Goal: Transaction & Acquisition: Purchase product/service

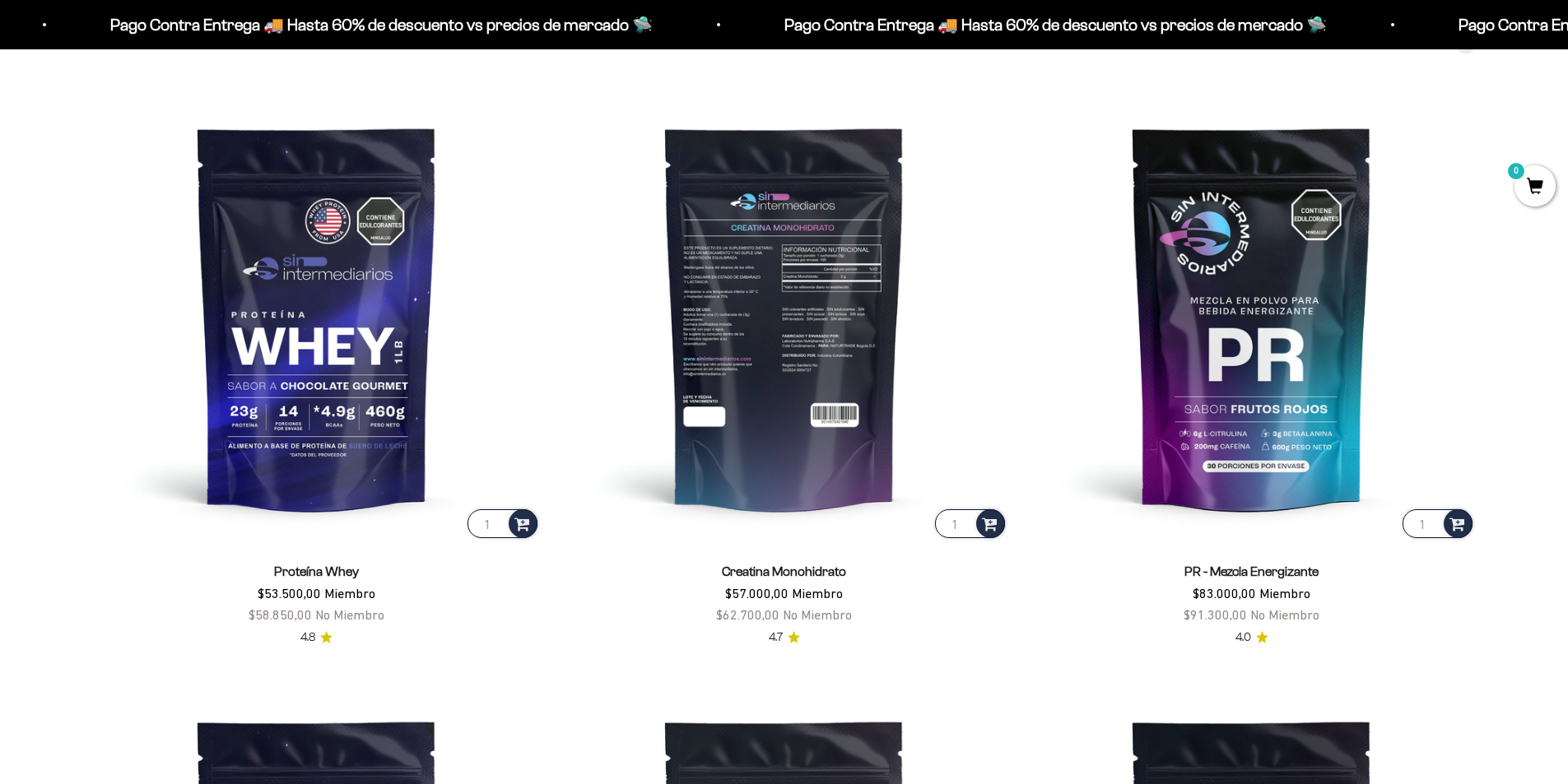
scroll to position [823, 0]
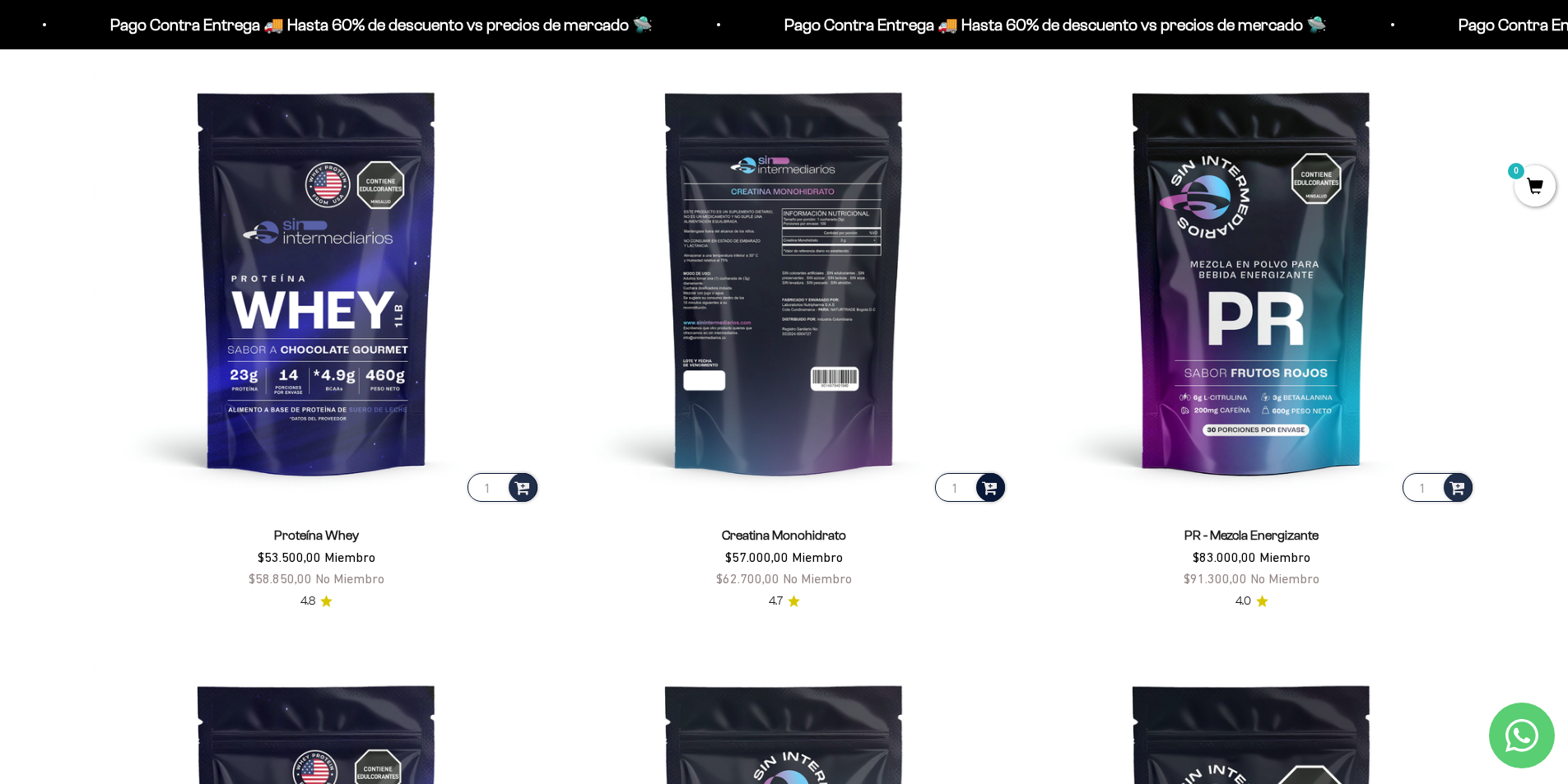
click at [996, 487] on span at bounding box center [990, 486] width 16 height 19
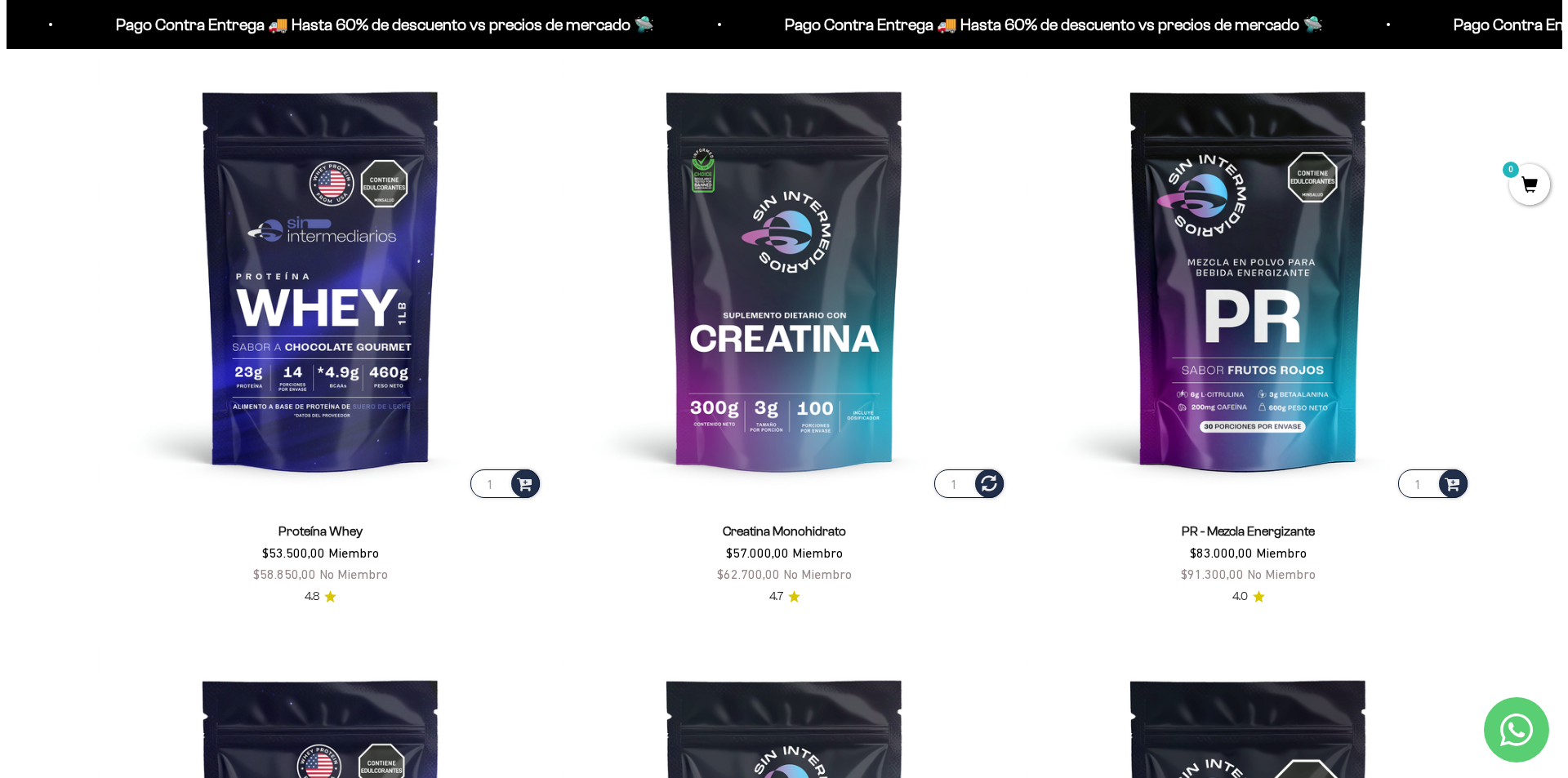
scroll to position [820, 0]
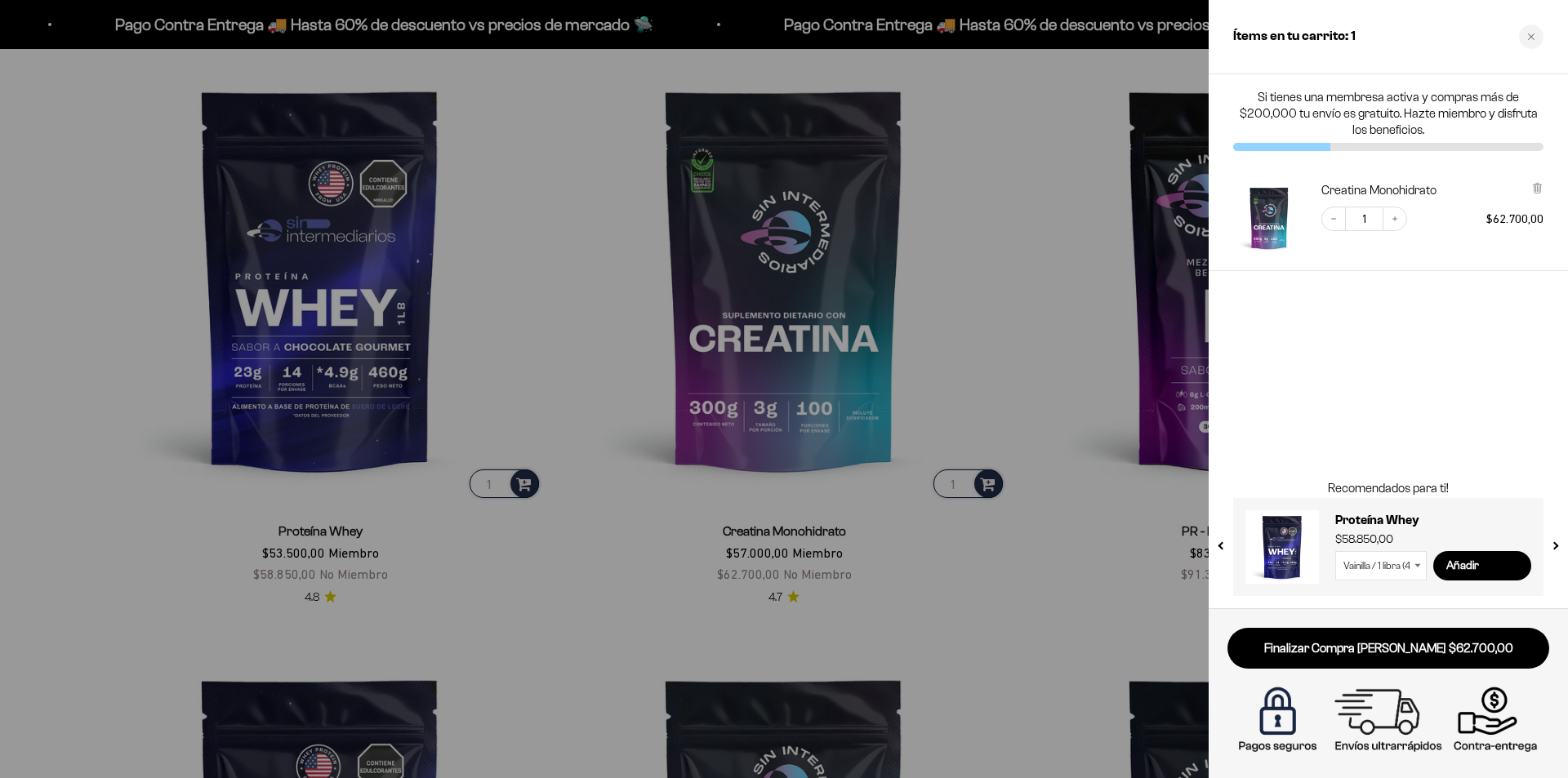
click at [962, 644] on div at bounding box center [784, 389] width 1568 height 778
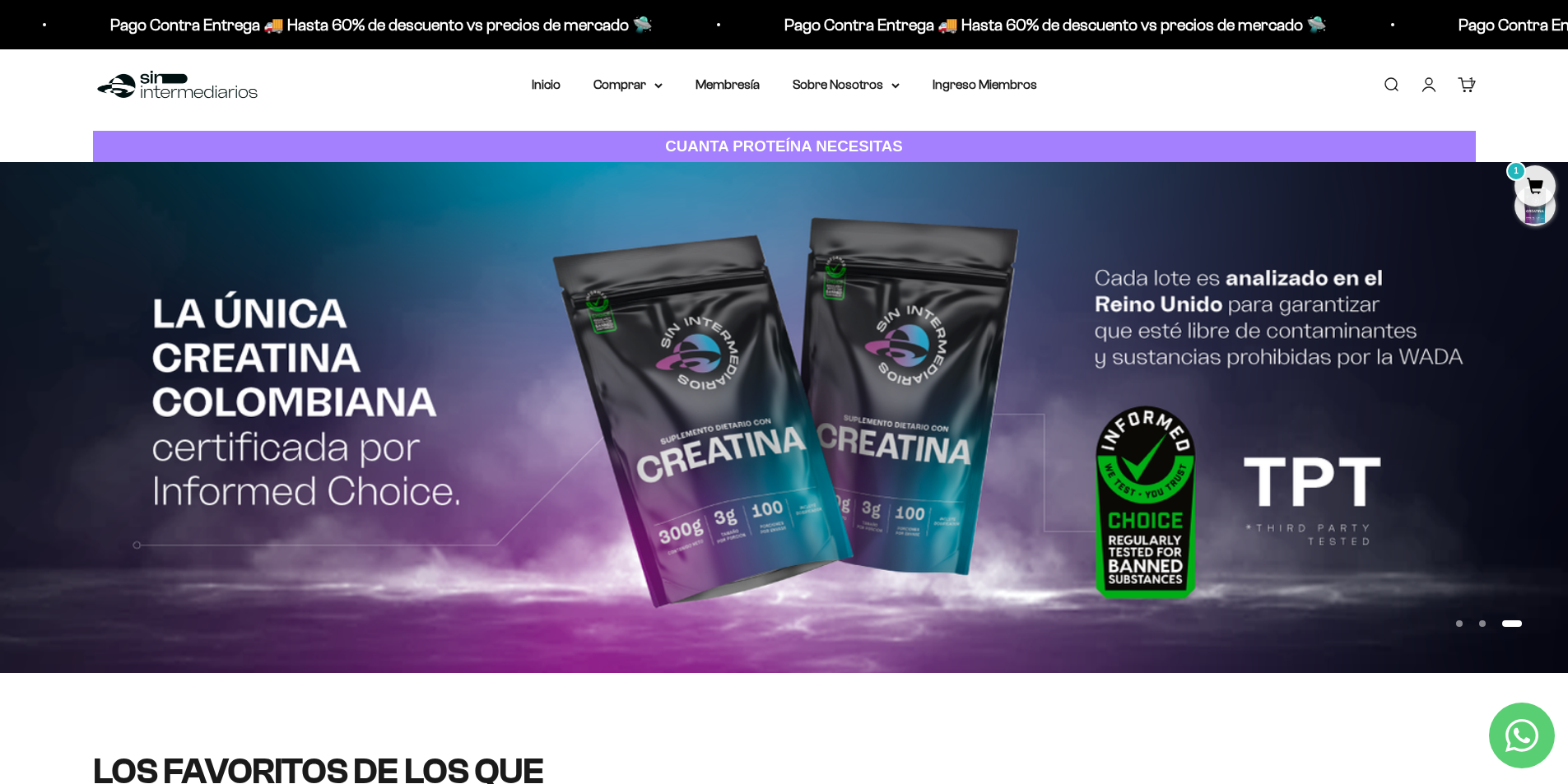
scroll to position [0, 0]
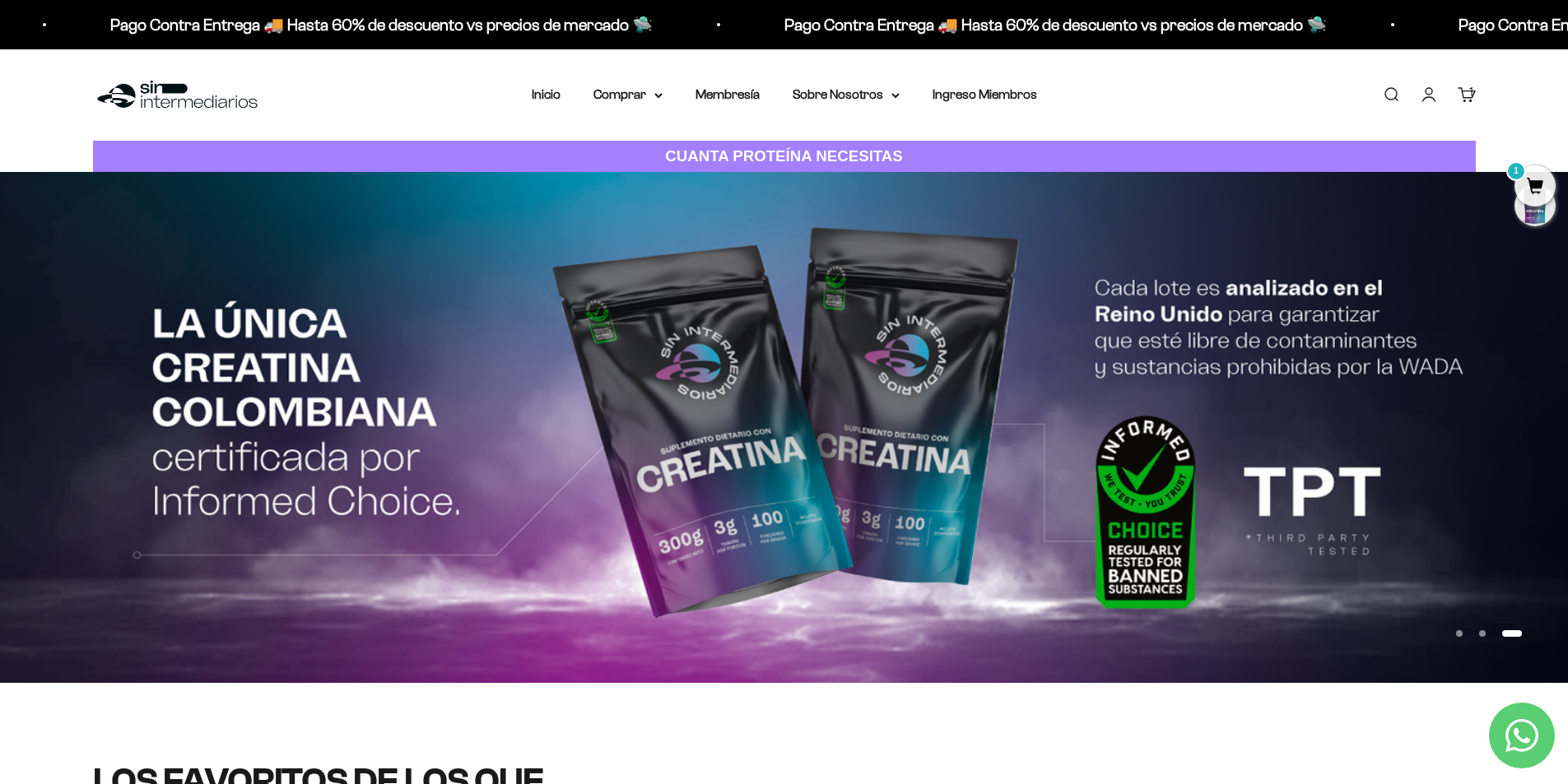
click at [666, 103] on nav "Inicio Comprar Proteínas Ver Todos Whey Iso Vegan" at bounding box center [784, 95] width 505 height 22
click at [656, 97] on icon at bounding box center [658, 96] width 8 height 6
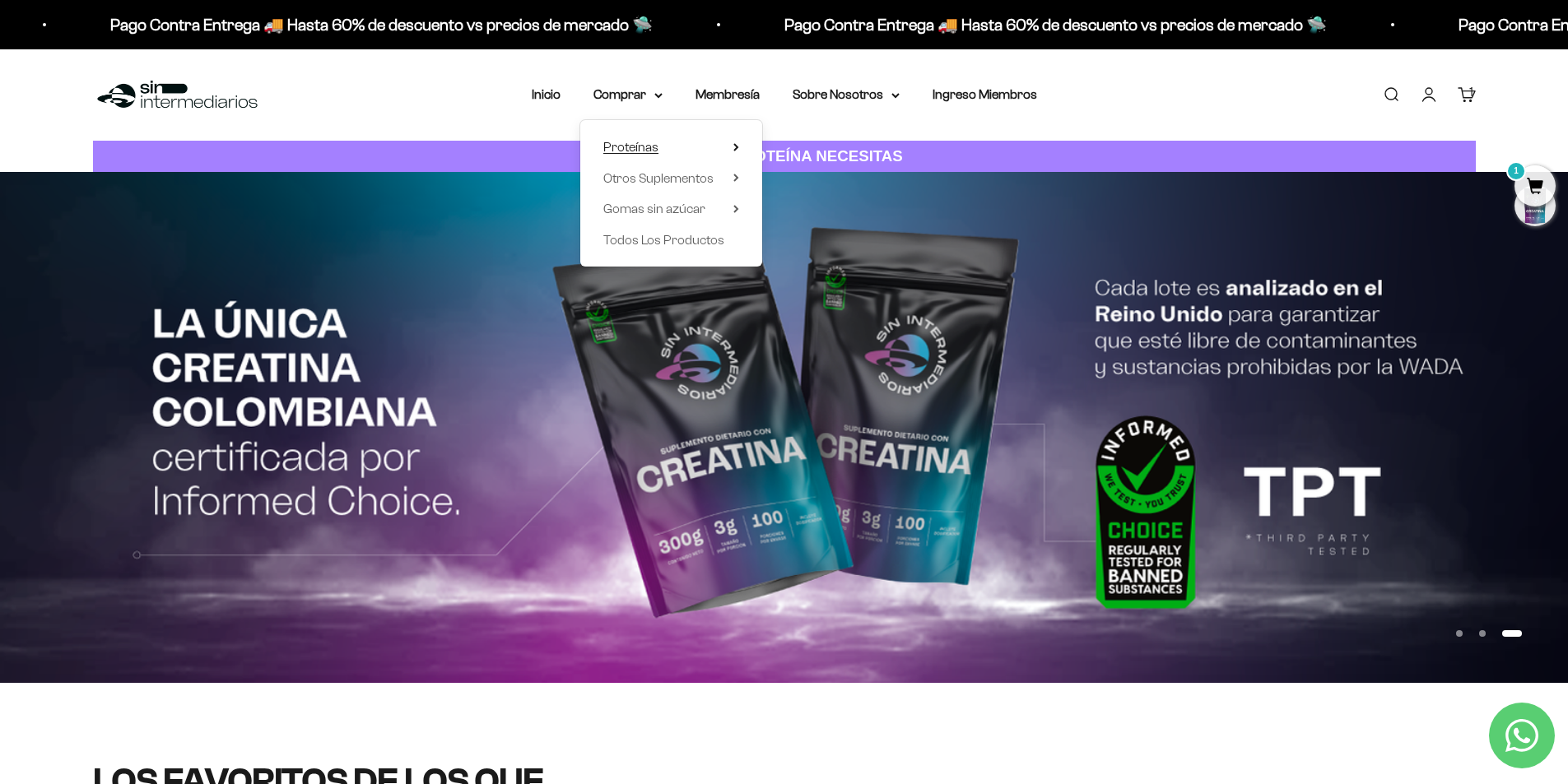
click at [672, 147] on summary "Proteínas" at bounding box center [671, 148] width 136 height 22
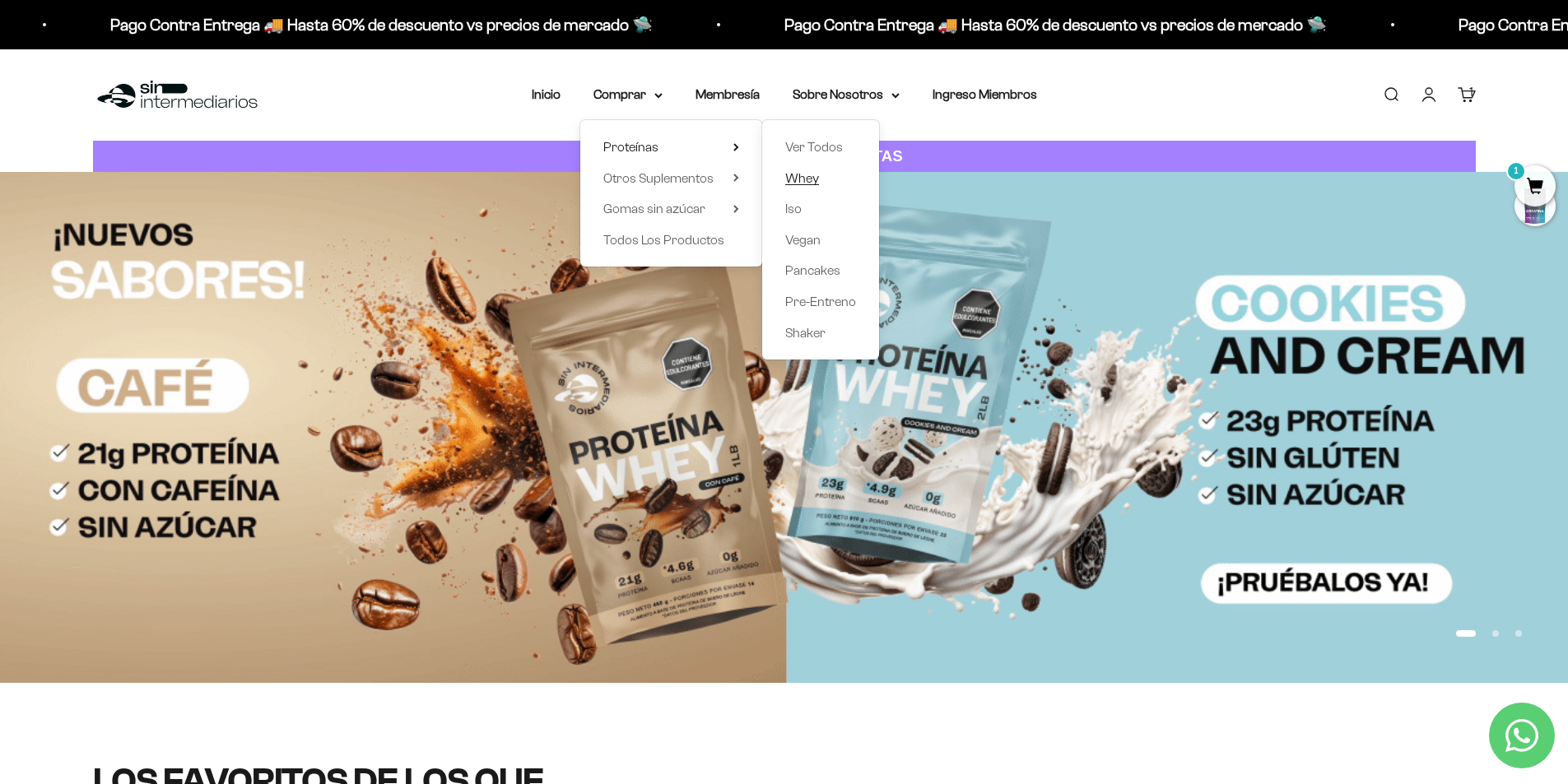
click at [804, 176] on span "Whey" at bounding box center [802, 178] width 34 height 14
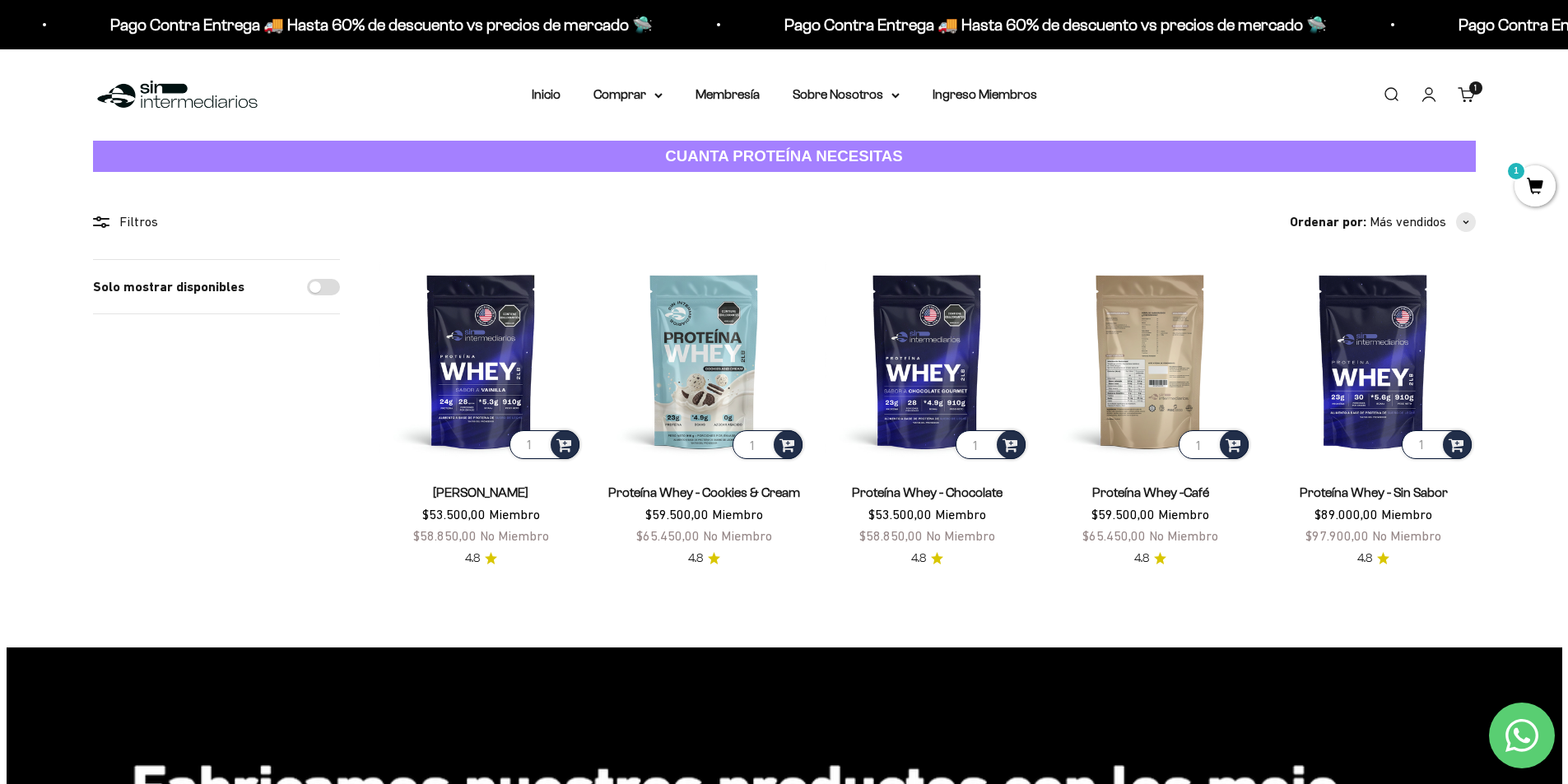
click at [1163, 353] on img at bounding box center [1150, 360] width 204 height 203
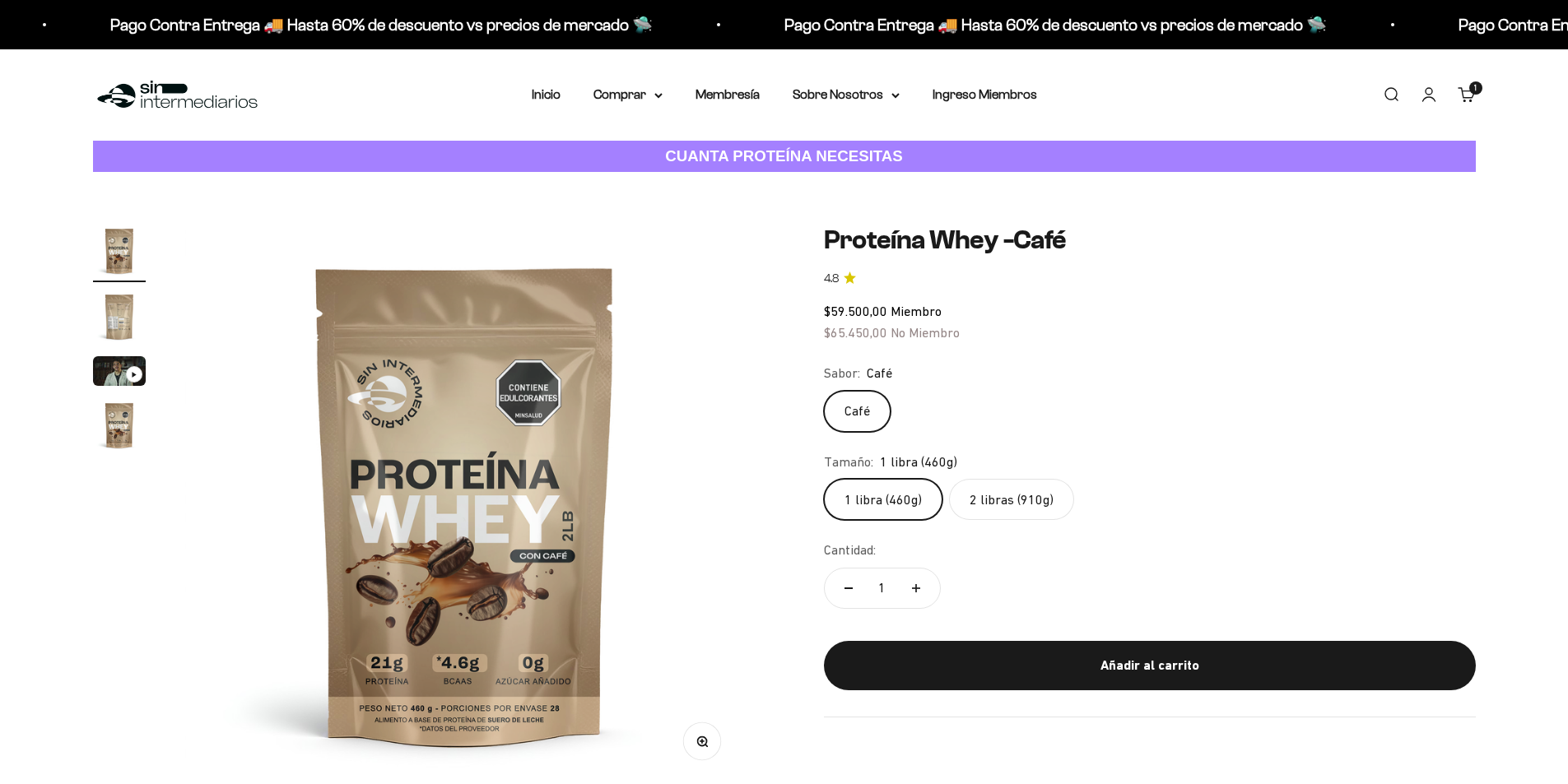
click at [1020, 512] on label "2 libras (910g)" at bounding box center [1012, 498] width 125 height 41
click at [824, 478] on input "2 libras (910g)" at bounding box center [823, 478] width 1 height 1
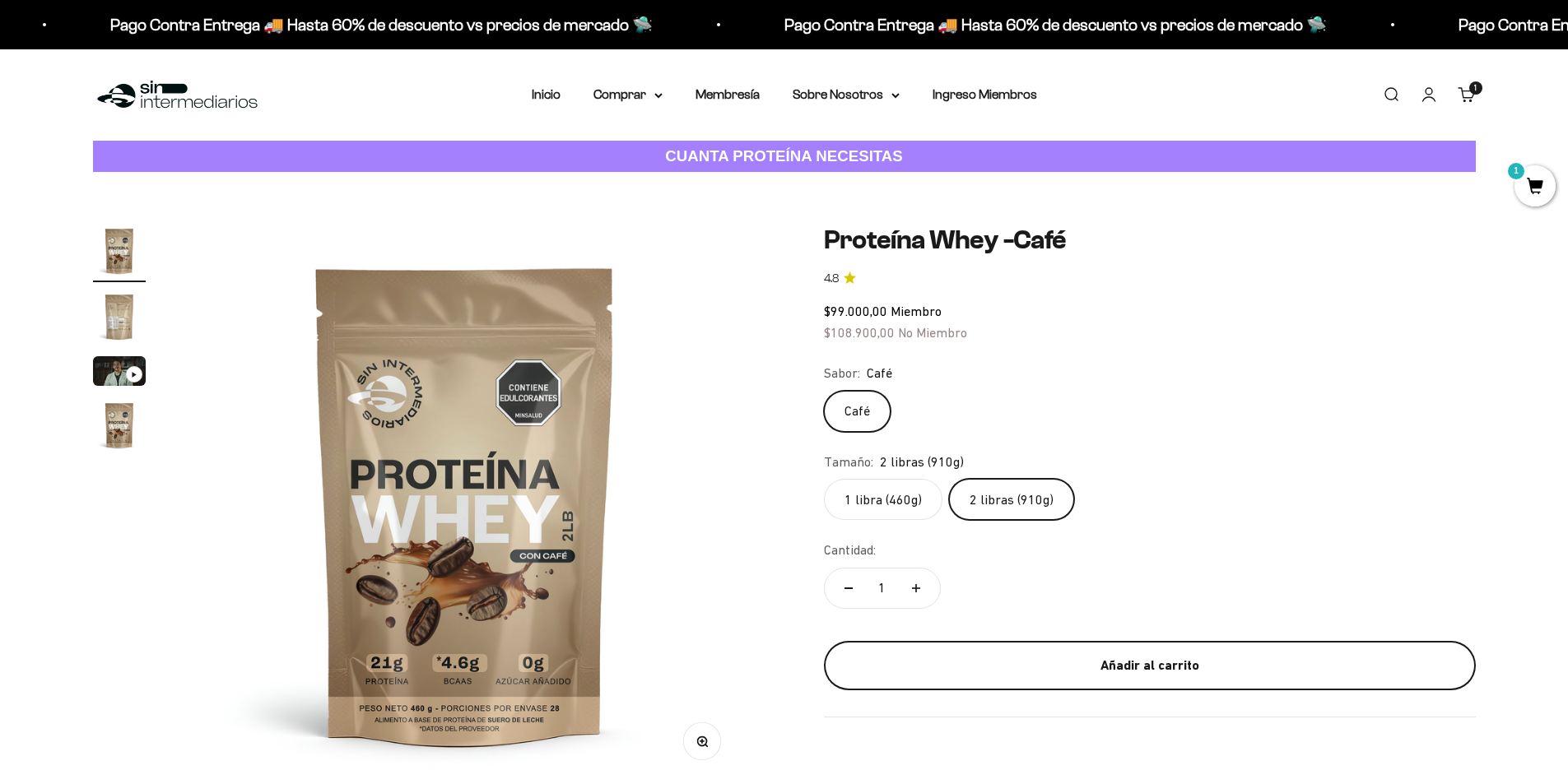
click at [1203, 653] on button "Añadir al carrito" at bounding box center [1150, 666] width 652 height 50
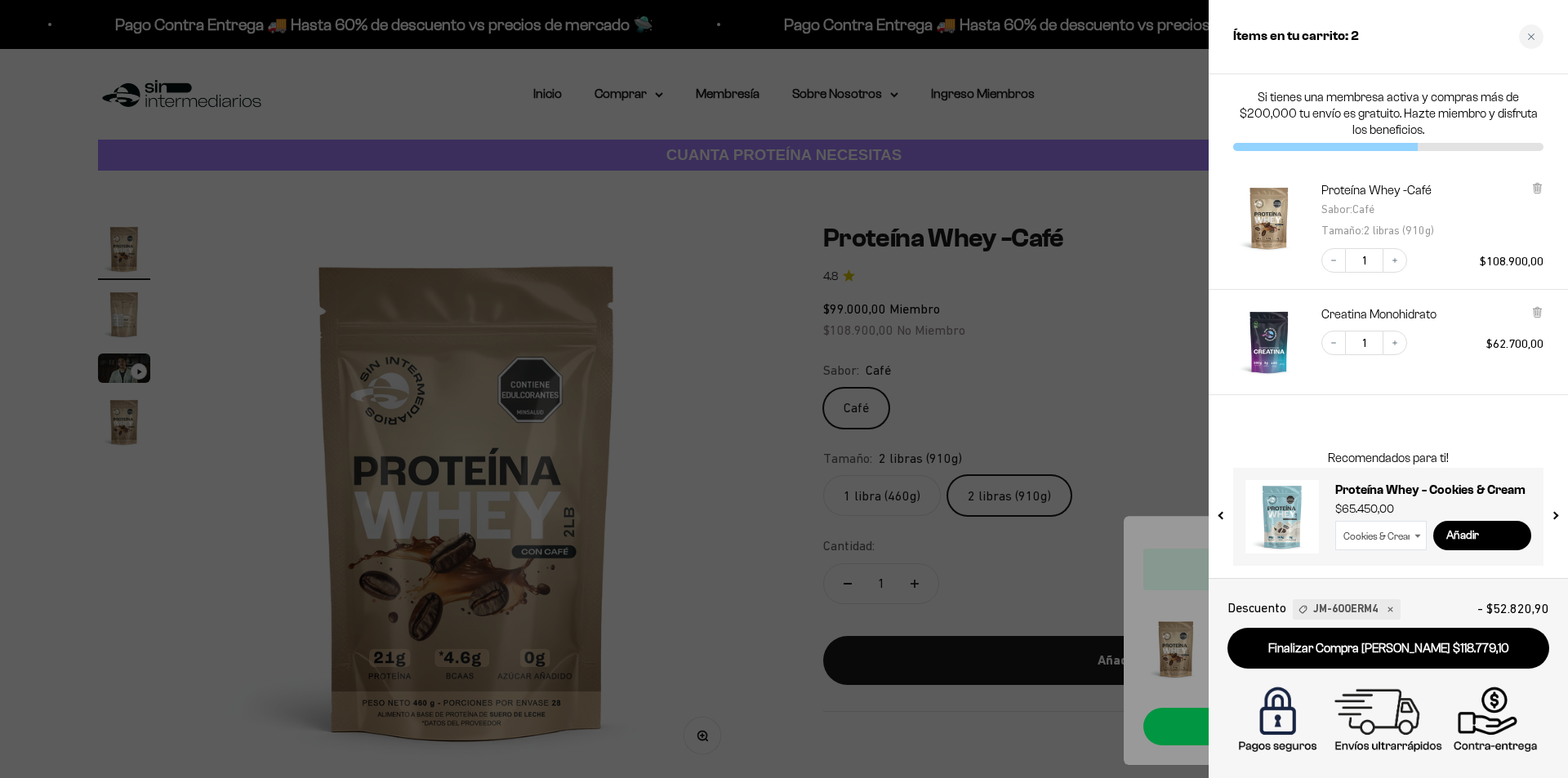
click at [1182, 666] on div at bounding box center [784, 389] width 1568 height 778
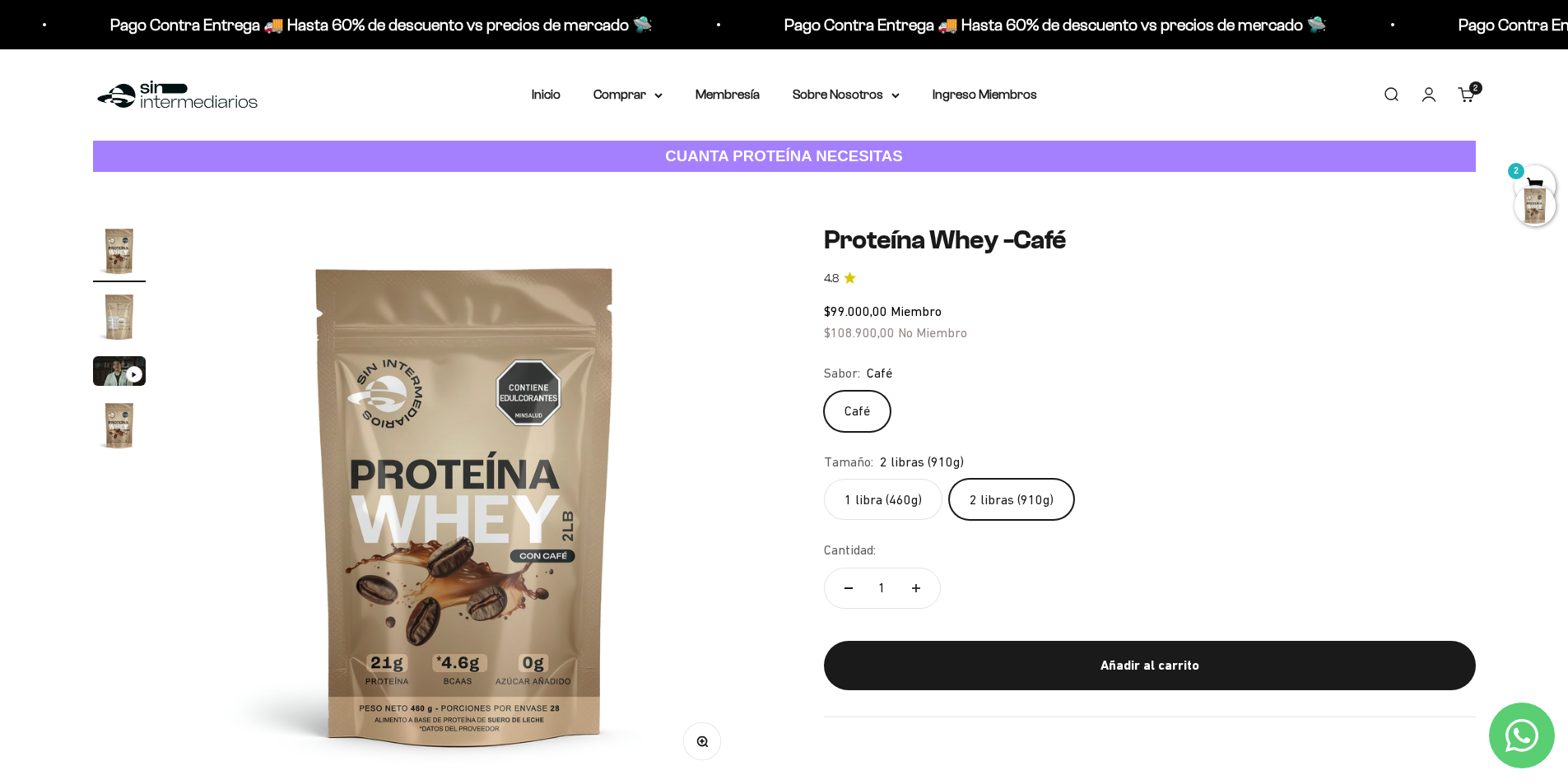
click at [1522, 197] on div at bounding box center [1534, 205] width 41 height 41
click at [1534, 176] on span "2" at bounding box center [1534, 186] width 41 height 41
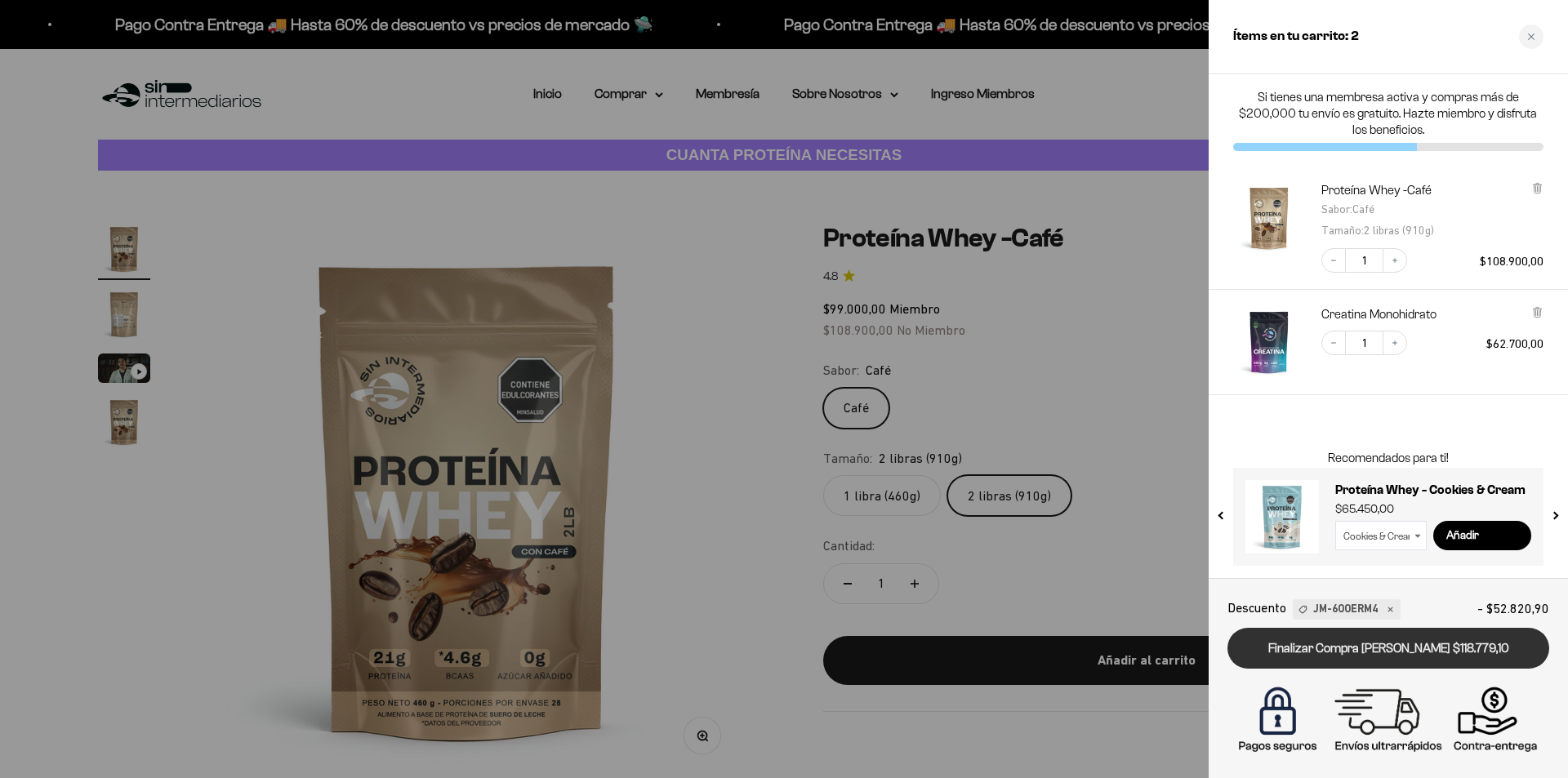
click at [1384, 656] on link "Finalizar Compra [PERSON_NAME] $118.779,10" at bounding box center [1388, 648] width 322 height 41
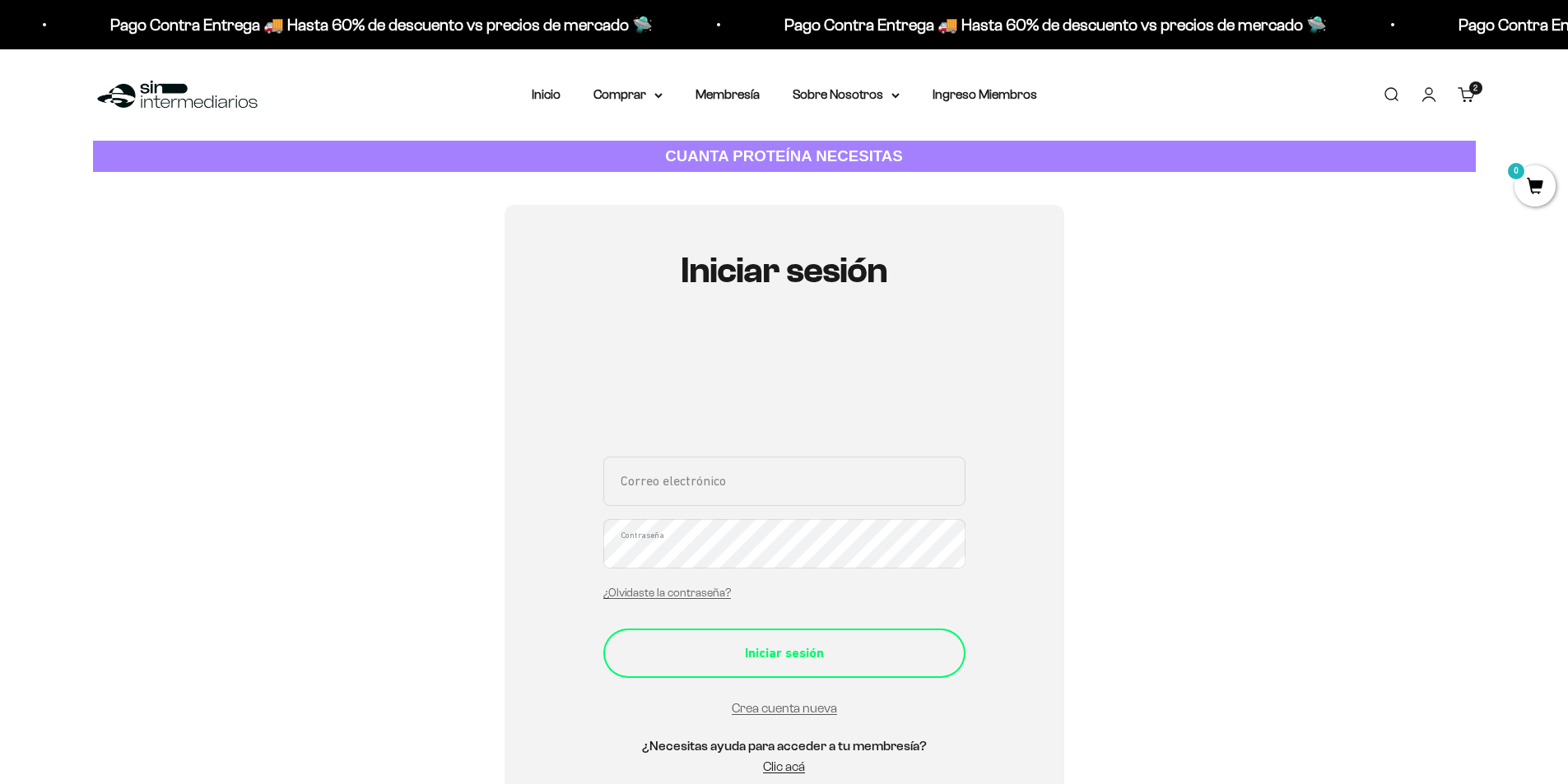
type input "[EMAIL_ADDRESS][DOMAIN_NAME]"
click at [908, 665] on button "Iniciar sesión" at bounding box center [784, 653] width 362 height 50
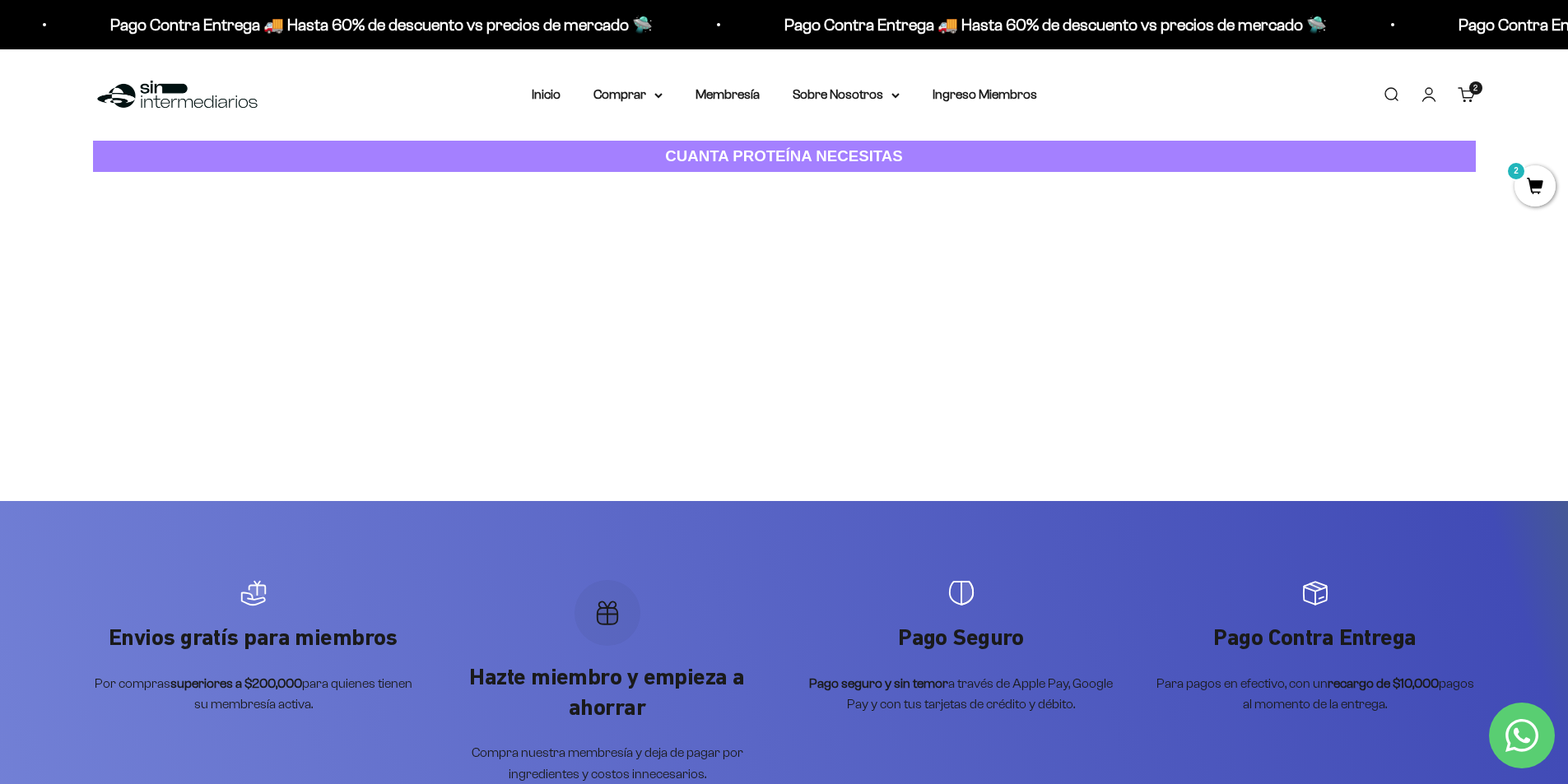
click at [1523, 188] on span "2" at bounding box center [1534, 186] width 41 height 41
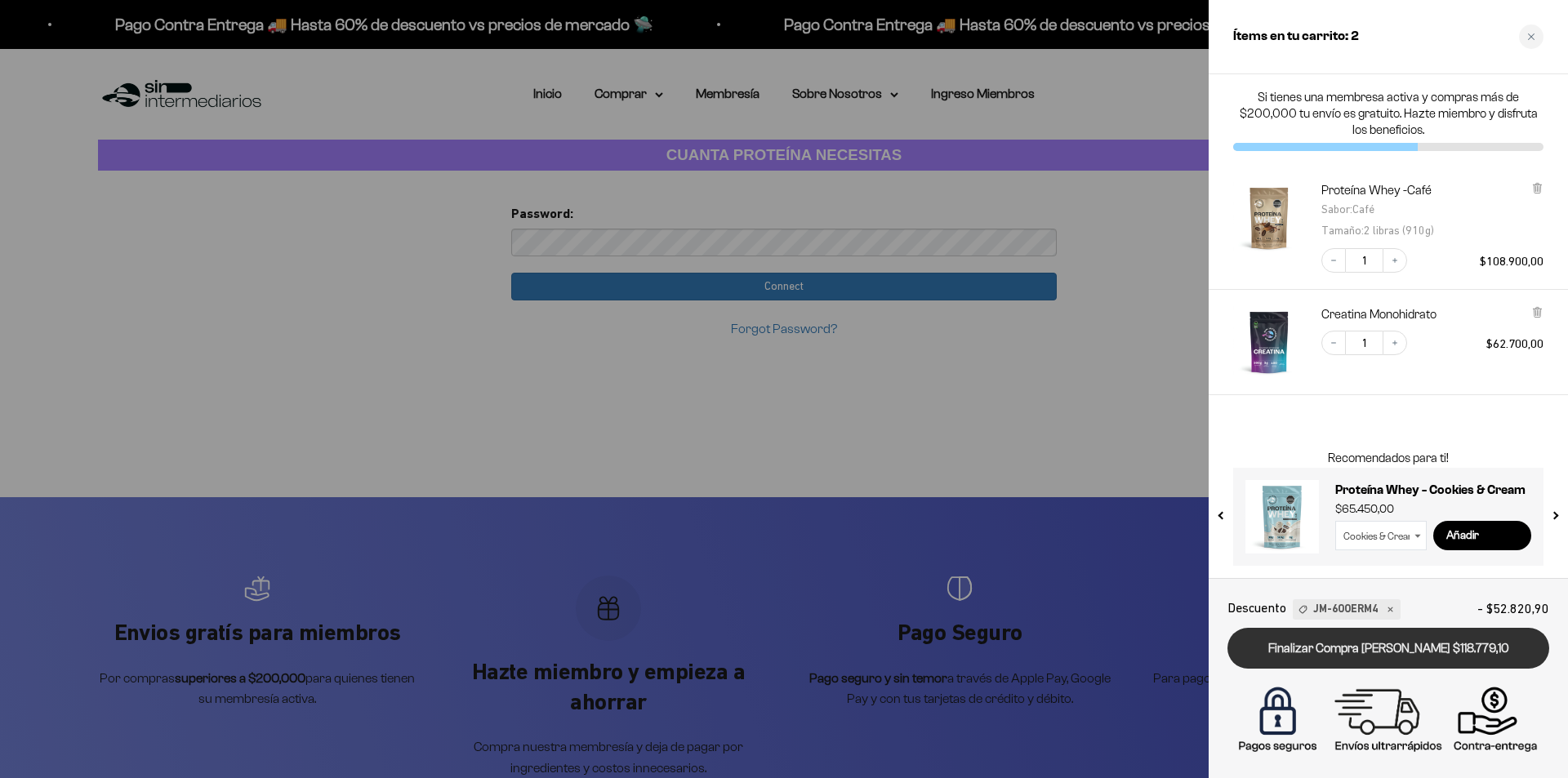
click at [1405, 651] on link "Finalizar Compra [PERSON_NAME] $118.779,10" at bounding box center [1388, 648] width 322 height 41
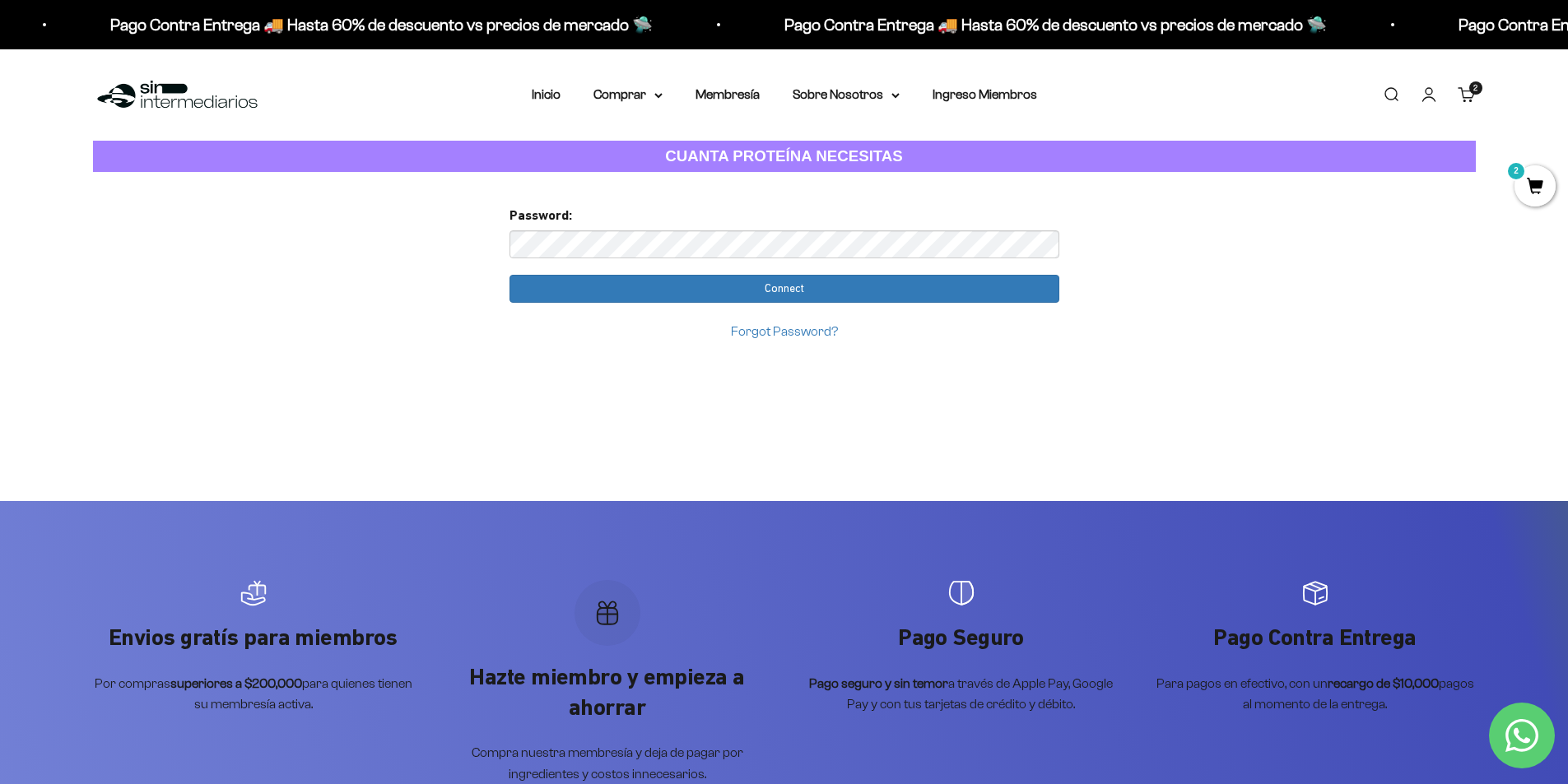
click at [729, 159] on strong "CUANTA PROTEÍNA NECESITAS" at bounding box center [784, 155] width 238 height 17
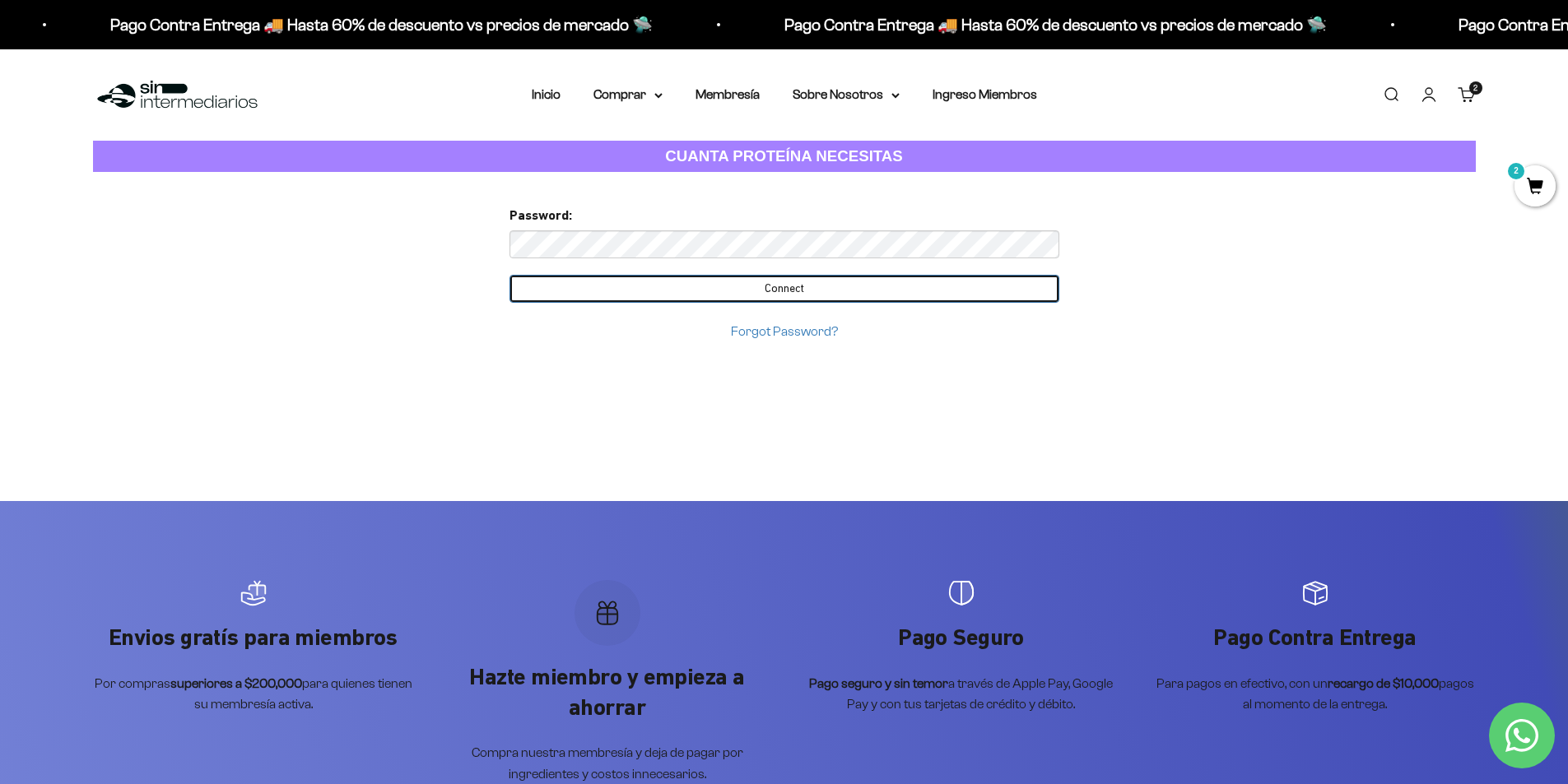
click at [763, 286] on input "Connect" at bounding box center [784, 289] width 550 height 28
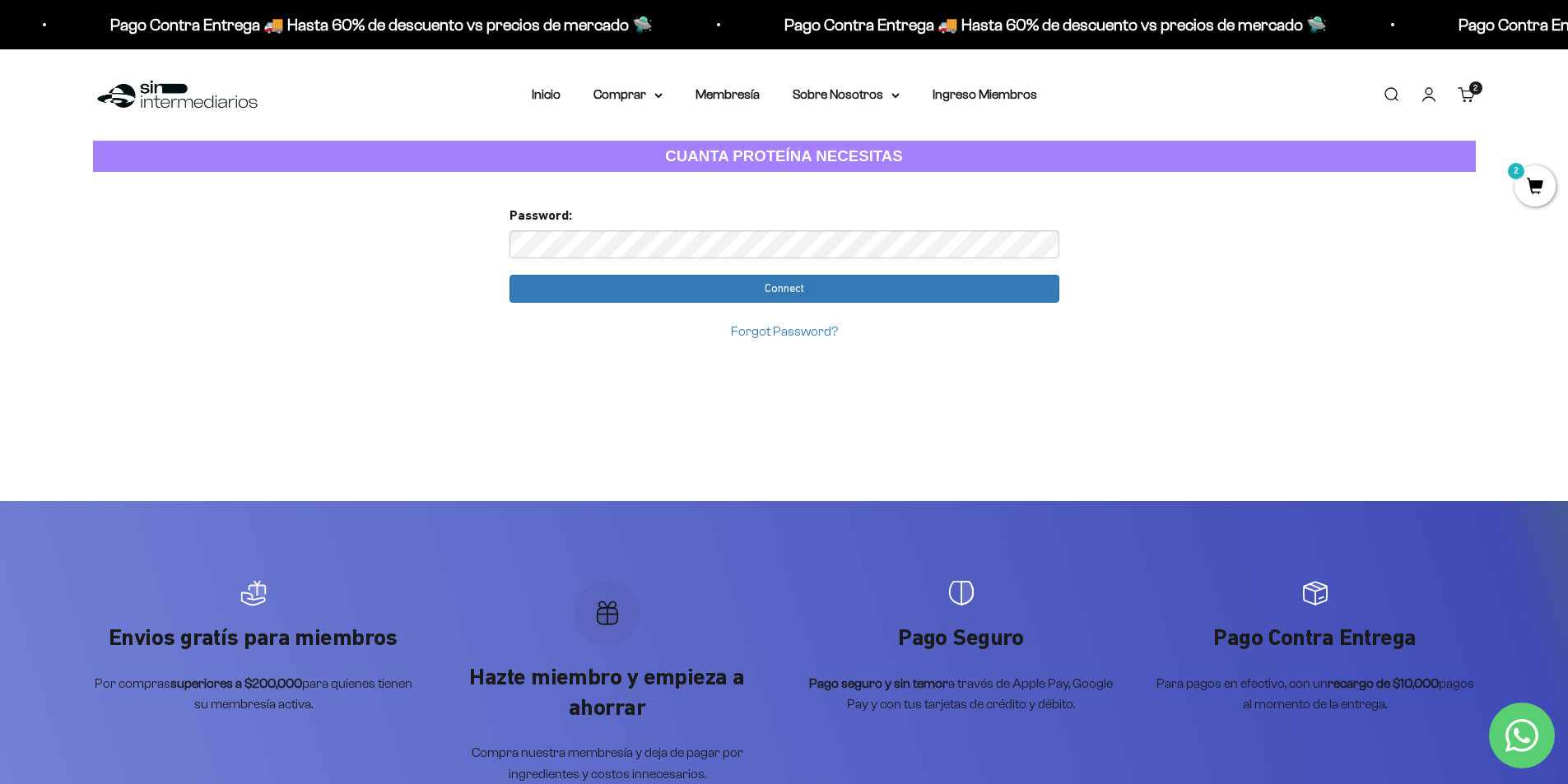
click at [1429, 93] on link "Iniciar sesión" at bounding box center [1429, 94] width 18 height 18
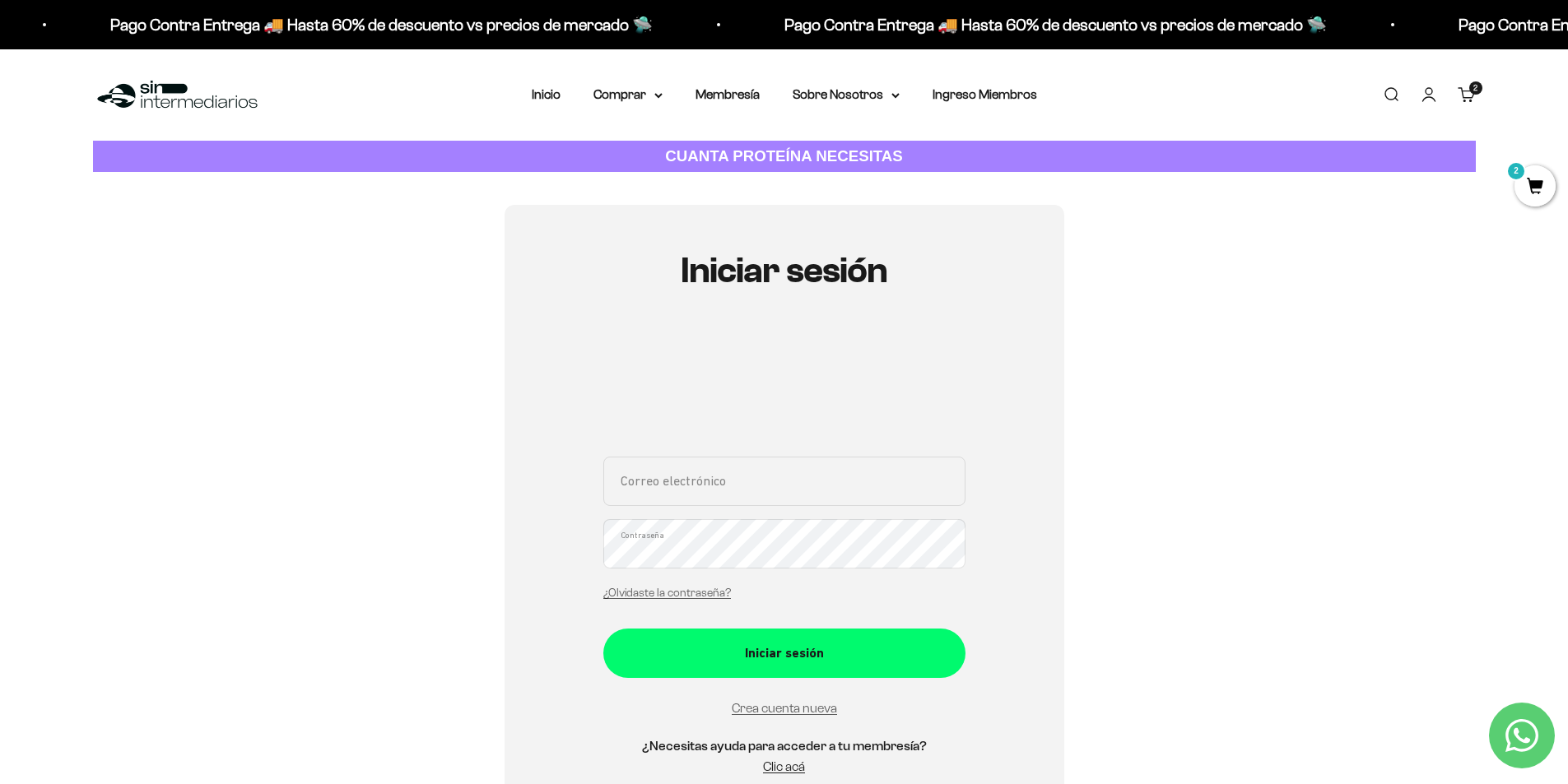
type input "[EMAIL_ADDRESS][DOMAIN_NAME]"
click at [1422, 87] on link "Iniciar sesión" at bounding box center [1429, 94] width 18 height 18
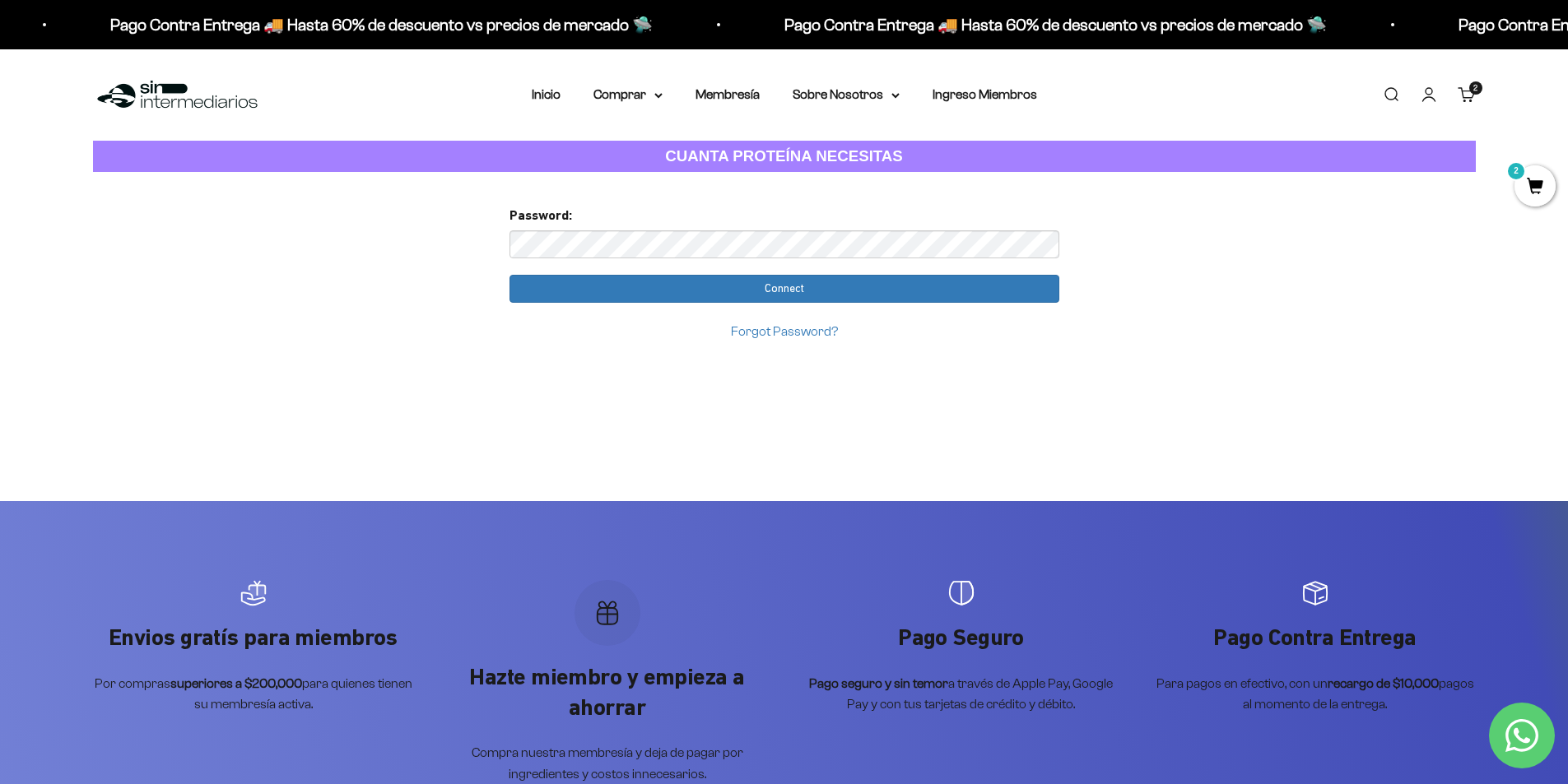
click at [1525, 199] on span "2" at bounding box center [1534, 186] width 41 height 41
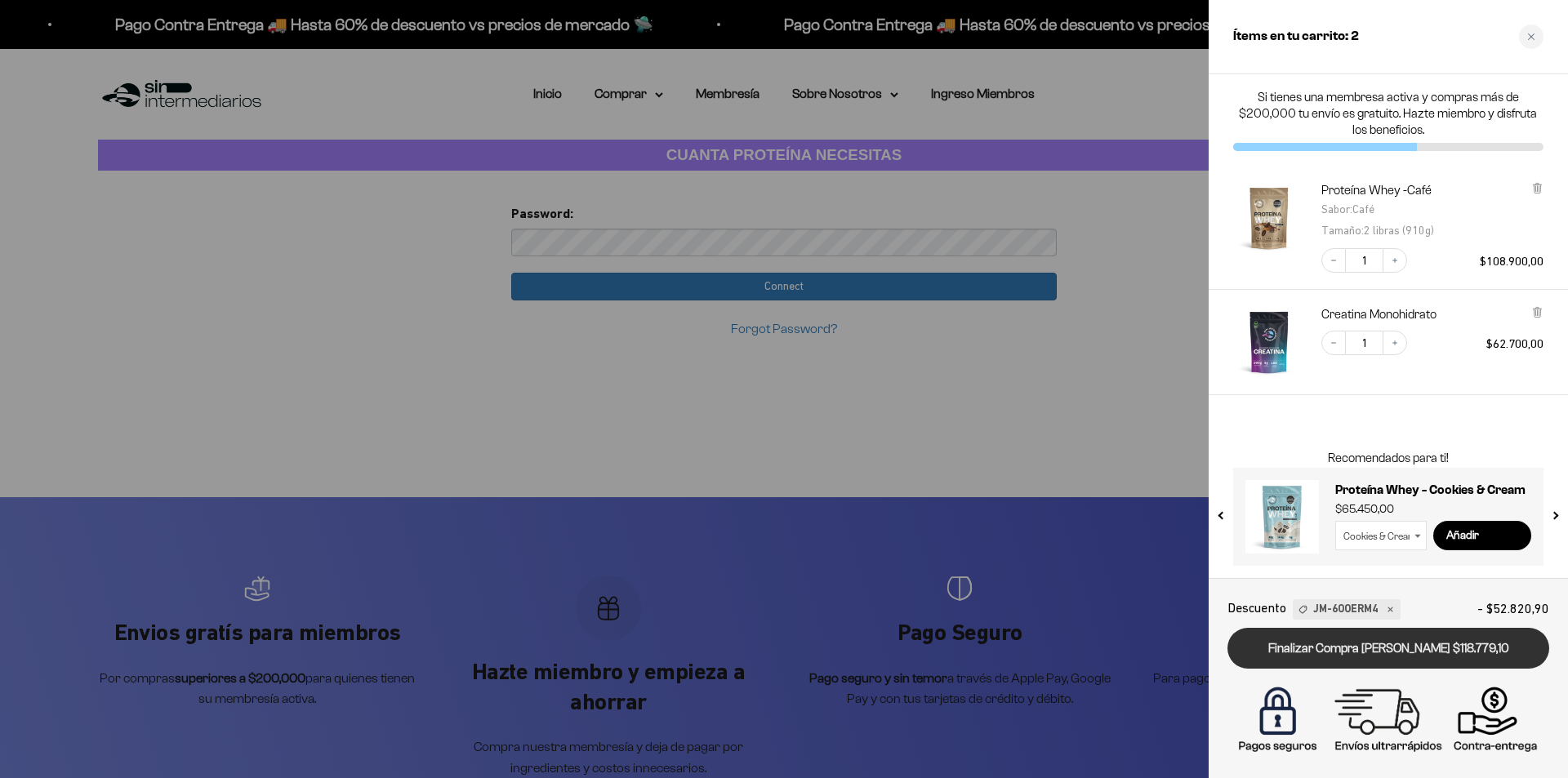
click at [1367, 652] on link "Finalizar Compra [PERSON_NAME] $118.779,10" at bounding box center [1388, 648] width 322 height 41
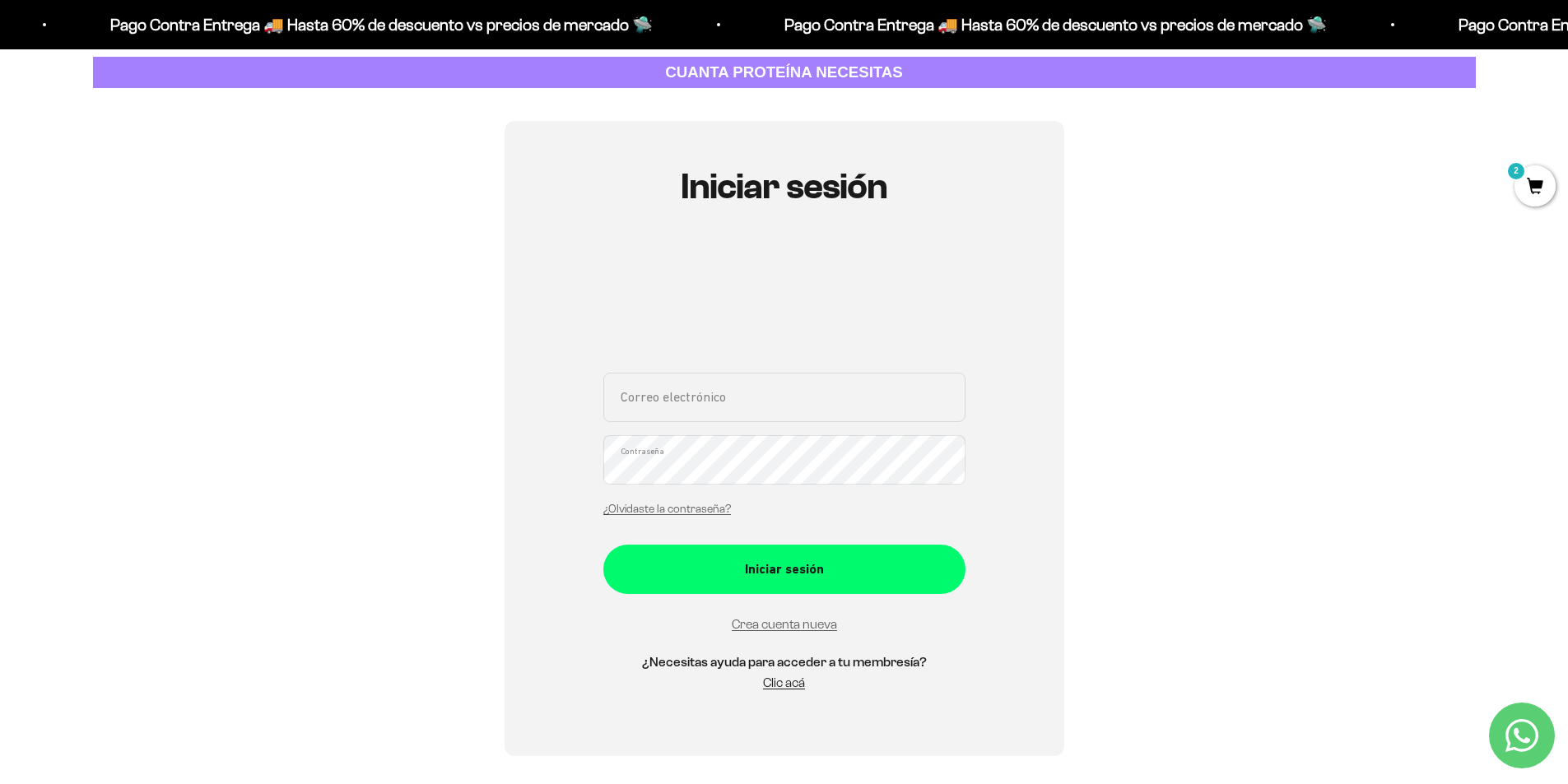
scroll to position [82, 0]
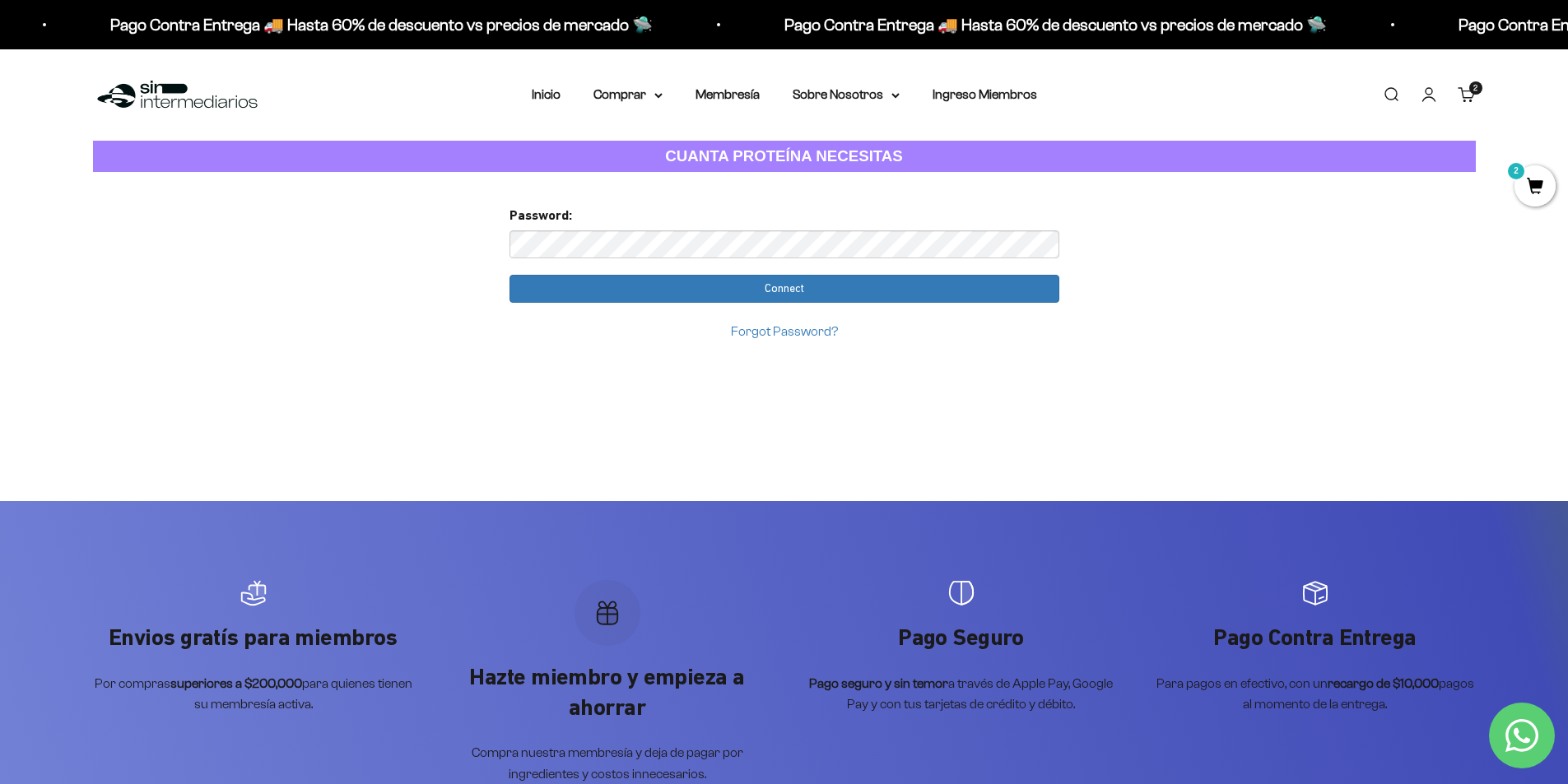
click at [881, 151] on strong "CUANTA PROTEÍNA NECESITAS" at bounding box center [784, 155] width 238 height 17
